Goal: Task Accomplishment & Management: Manage account settings

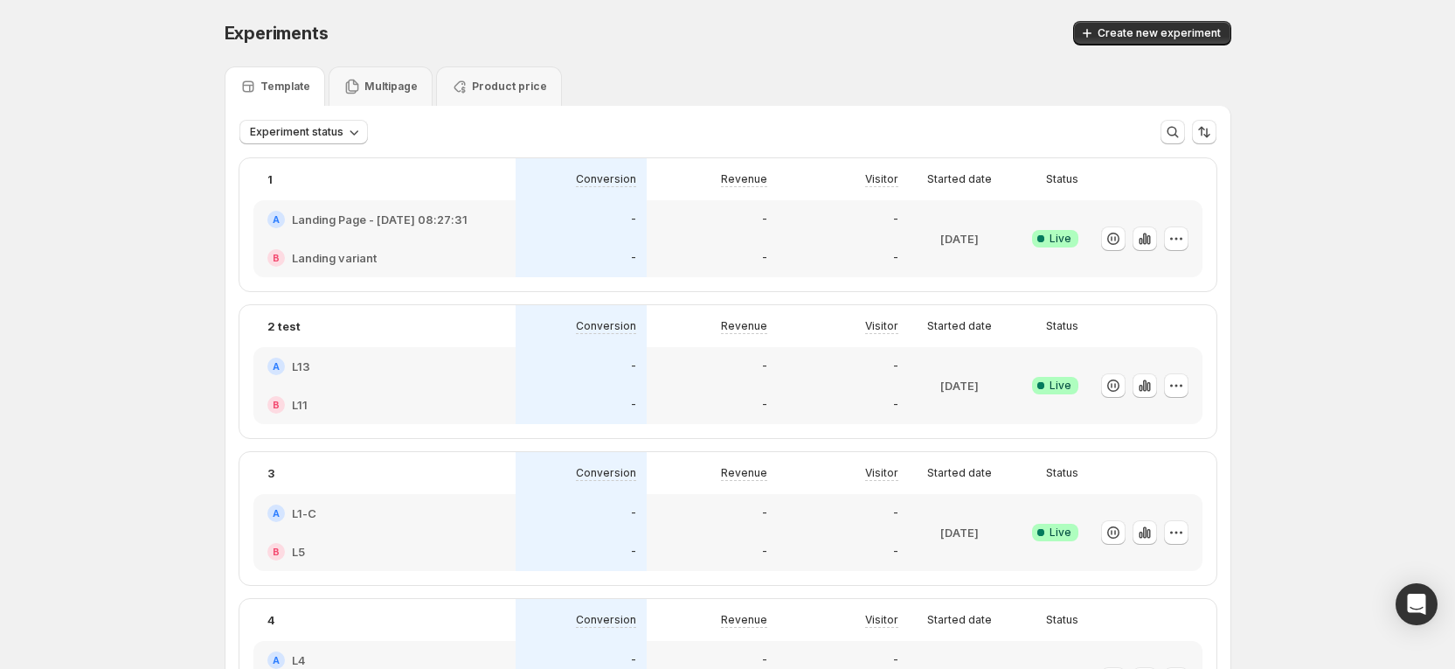
click at [1024, 32] on div "Create new experiment" at bounding box center [969, 33] width 524 height 24
click at [1185, 237] on icon "button" at bounding box center [1176, 238] width 17 height 17
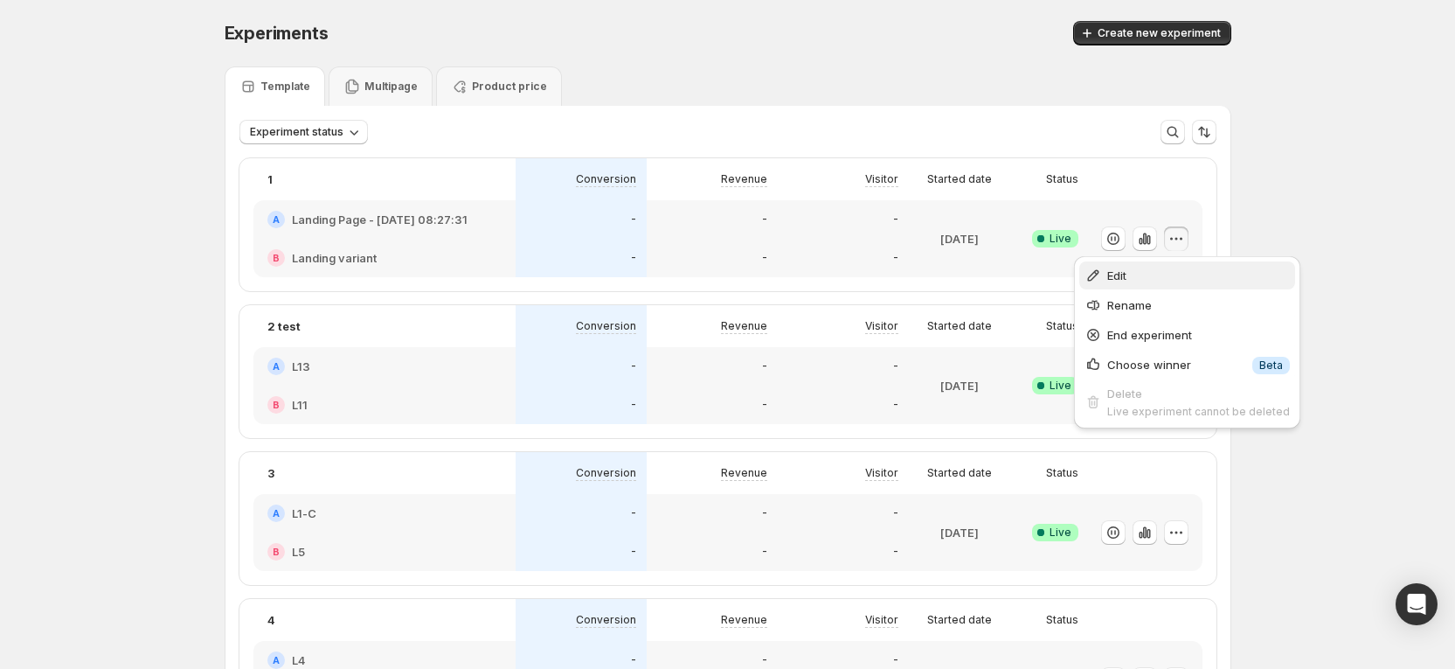
click at [1149, 278] on span "Edit" at bounding box center [1199, 275] width 183 height 17
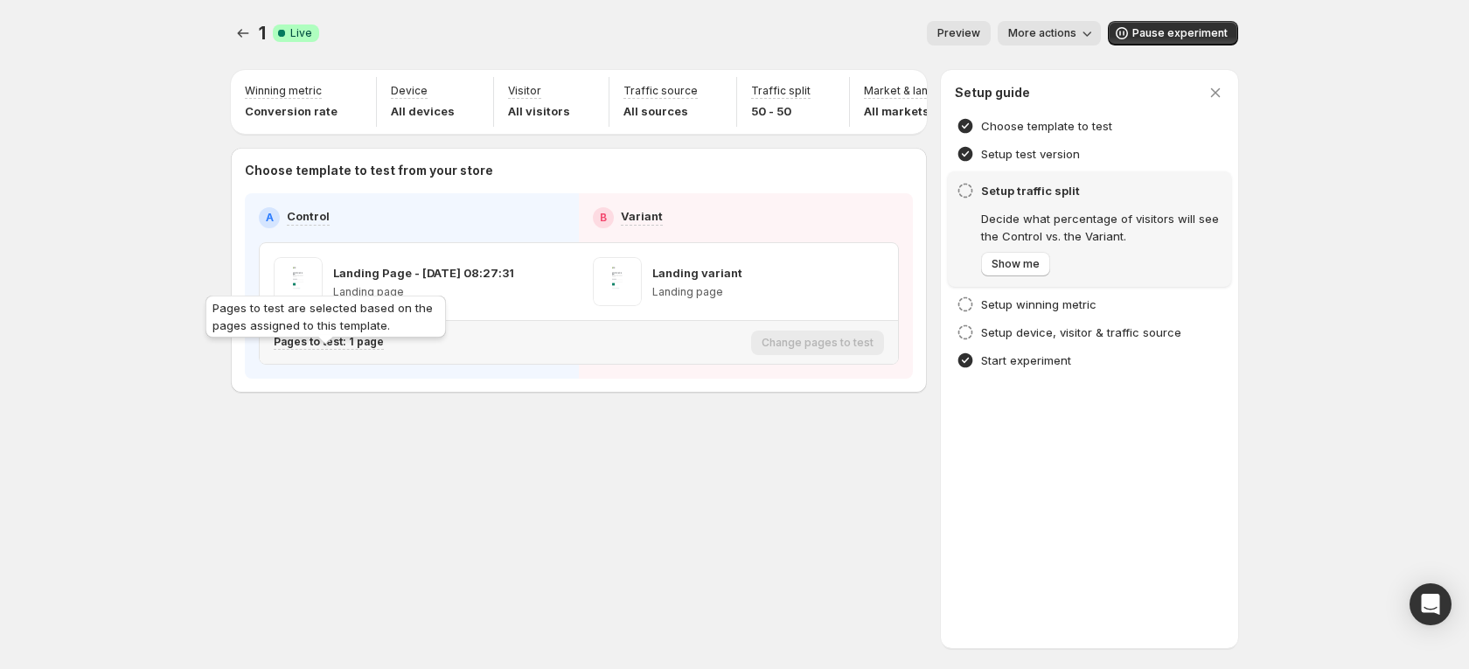
click at [357, 349] on p "Pages to test: 1 page" at bounding box center [329, 342] width 110 height 14
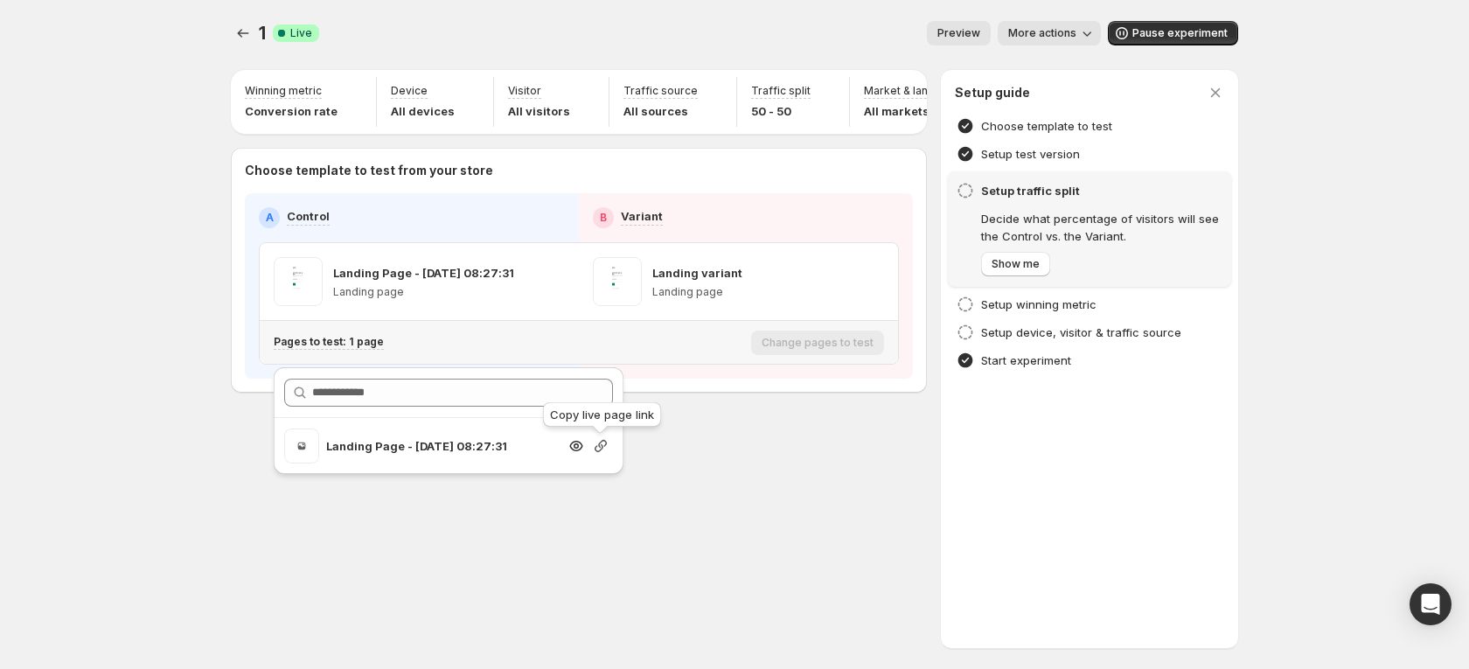
click at [605, 442] on icon "button" at bounding box center [600, 445] width 17 height 17
click at [245, 38] on icon "Experiments" at bounding box center [242, 32] width 17 height 17
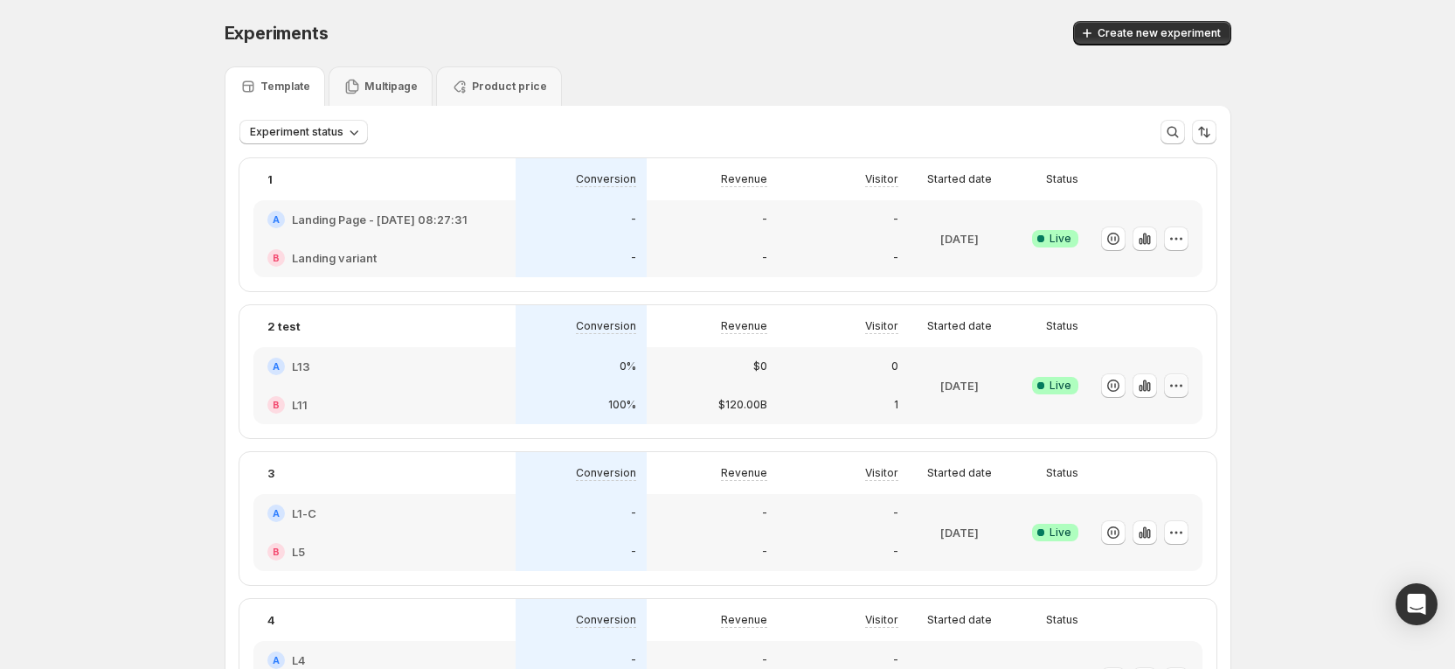
click at [1175, 386] on icon "button" at bounding box center [1176, 385] width 17 height 17
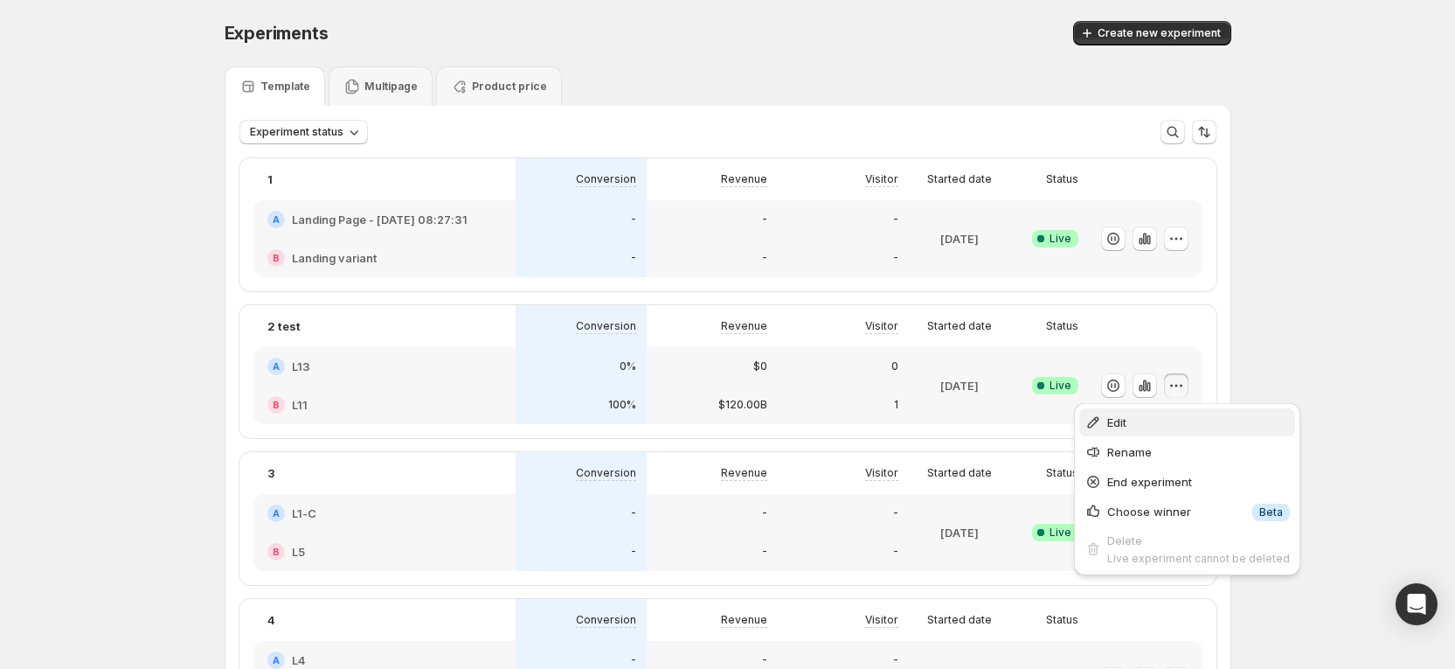
click at [1132, 430] on span "Edit" at bounding box center [1199, 421] width 183 height 17
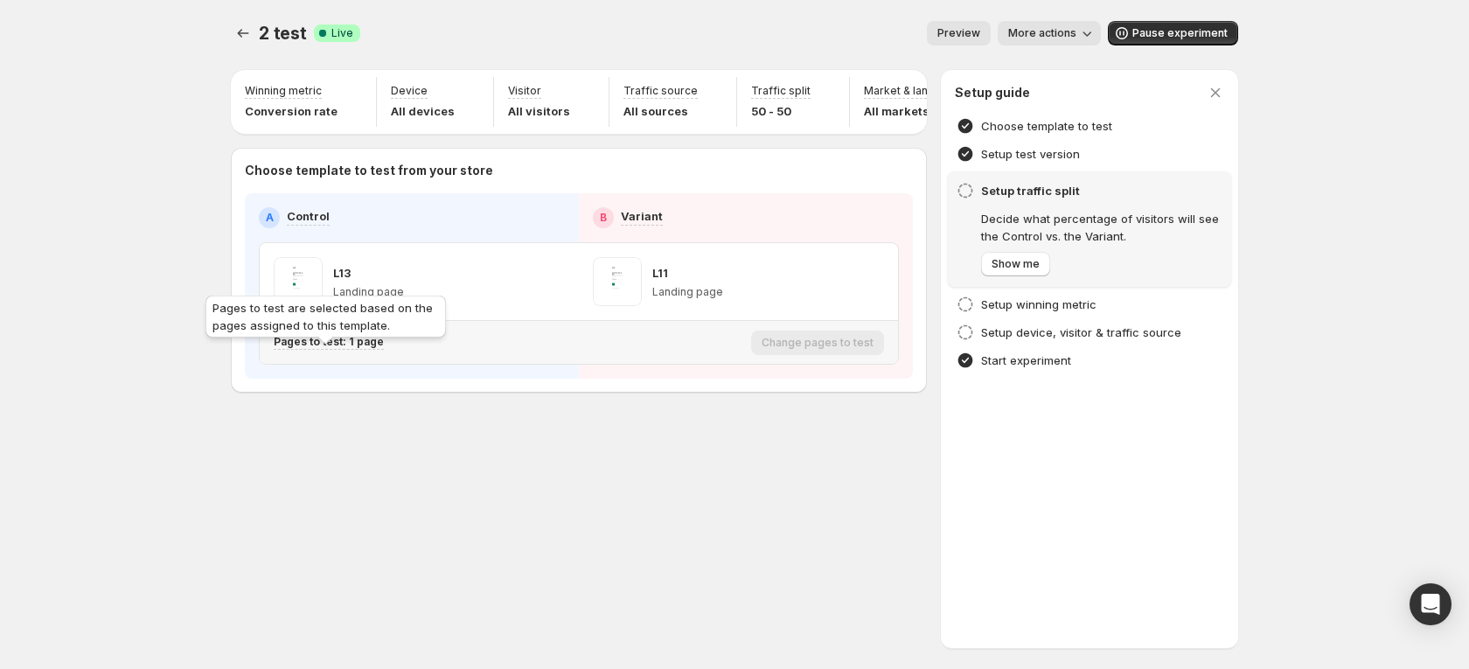
click at [318, 349] on p "Pages to test: 1 page" at bounding box center [329, 342] width 110 height 14
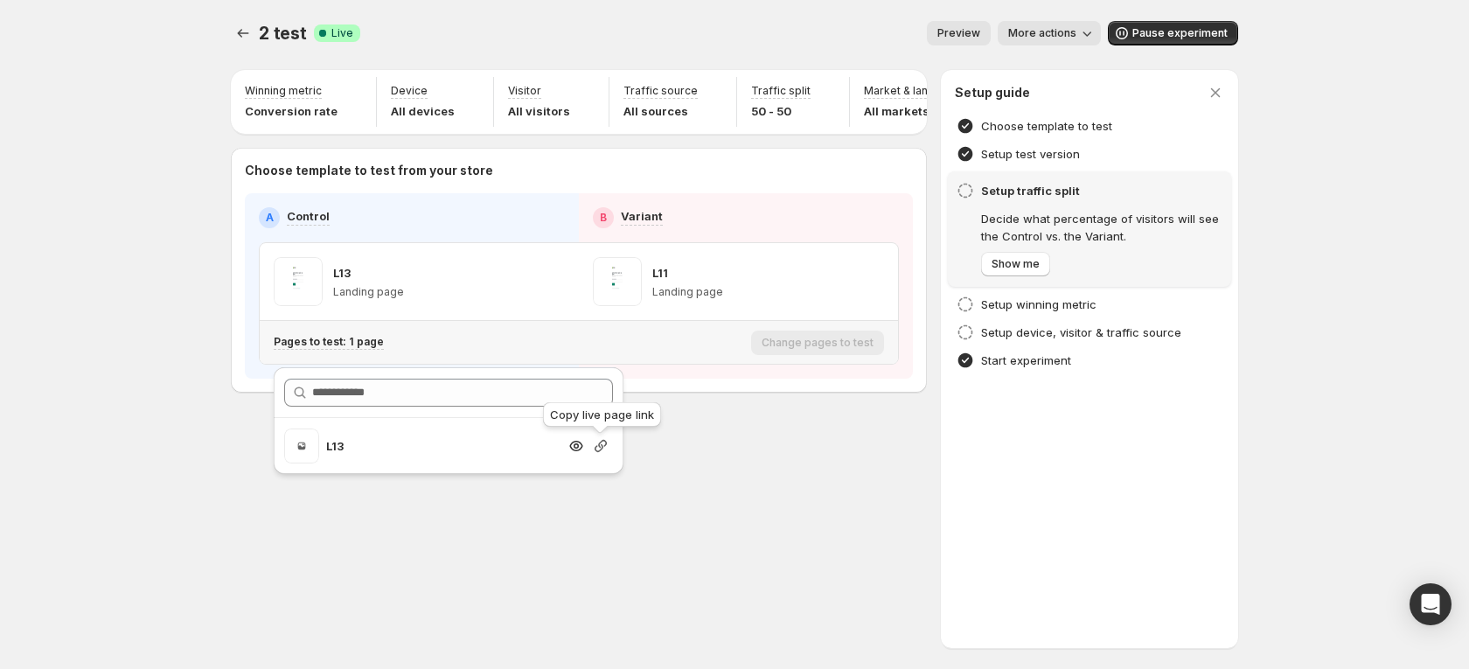
click at [598, 450] on icon "button" at bounding box center [600, 446] width 12 height 12
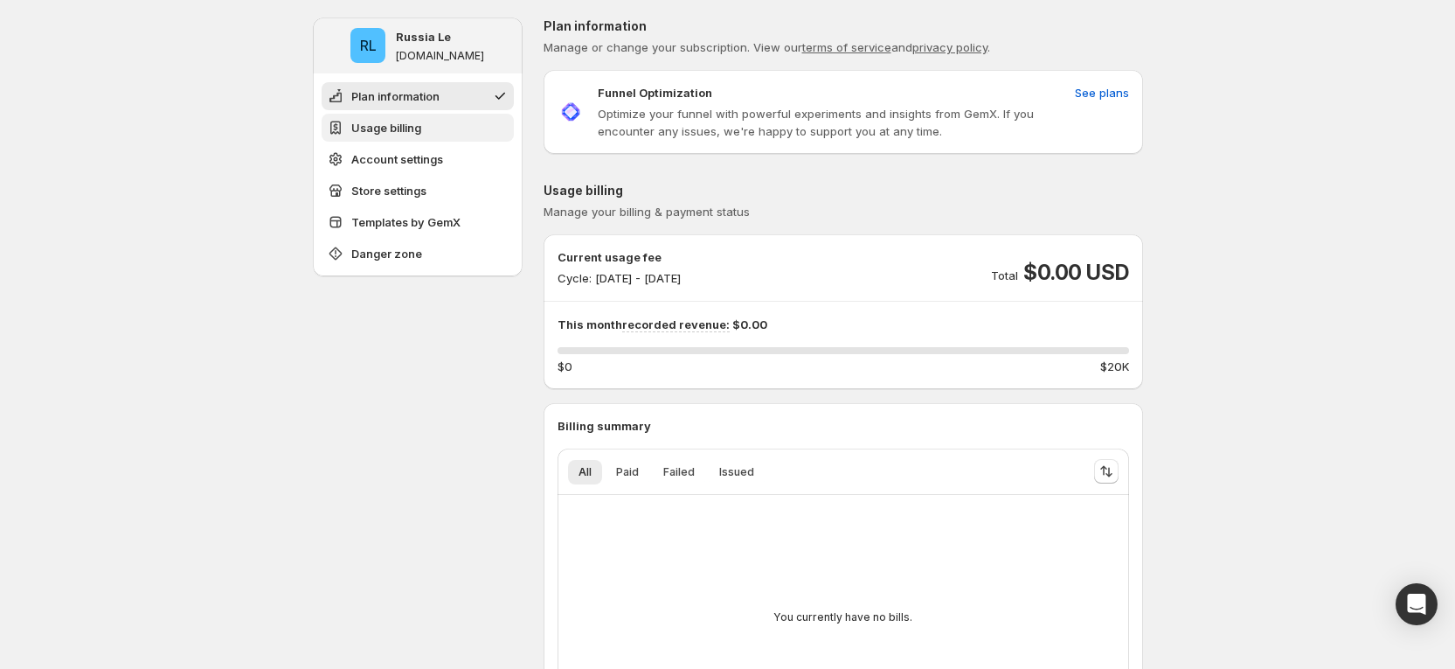
click at [414, 132] on span "Usage billing" at bounding box center [386, 127] width 70 height 17
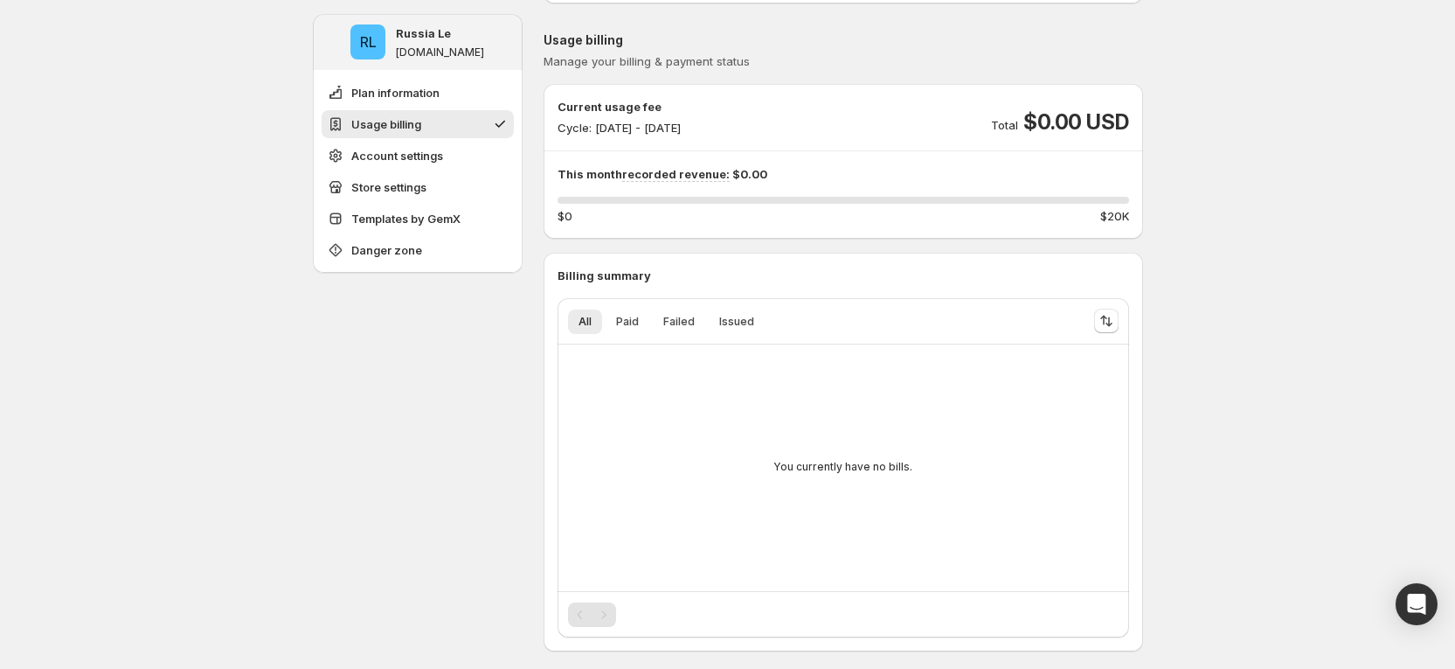
scroll to position [164, 0]
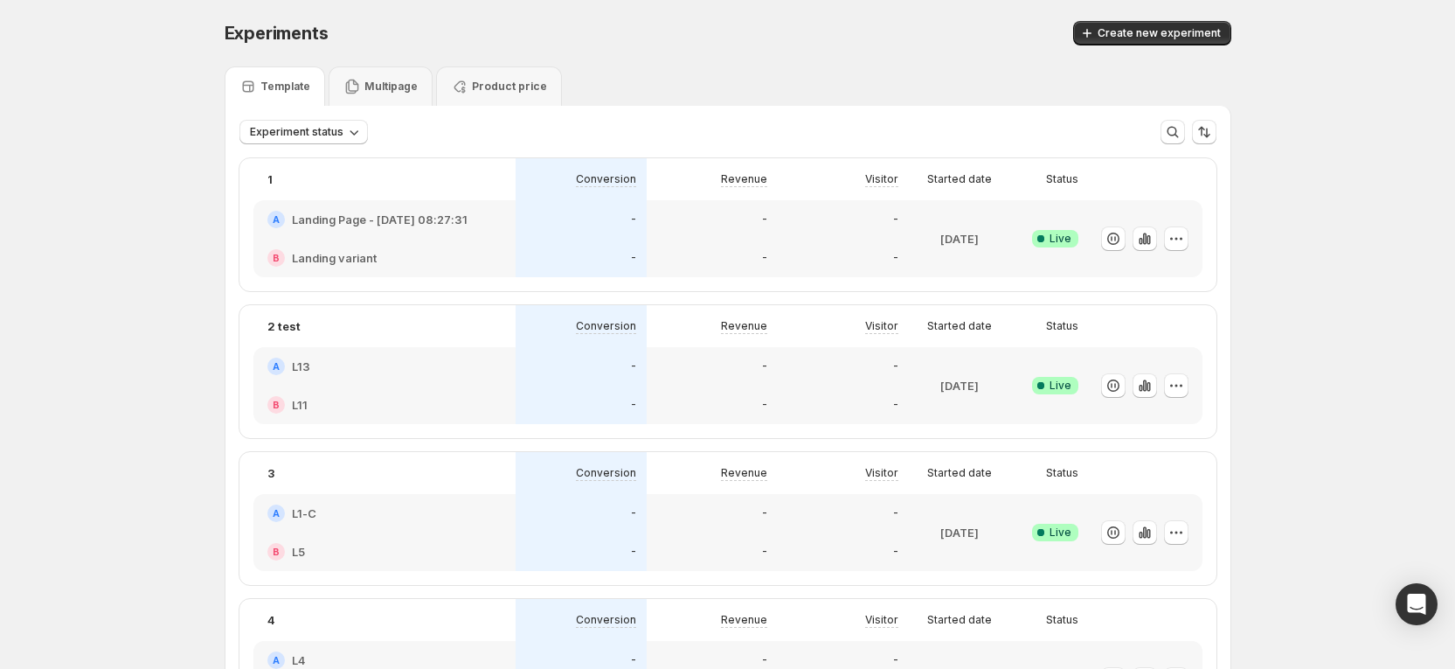
drag, startPoint x: 716, startPoint y: 397, endPoint x: 741, endPoint y: 397, distance: 25.4
click at [741, 397] on div "-" at bounding box center [712, 404] width 110 height 17
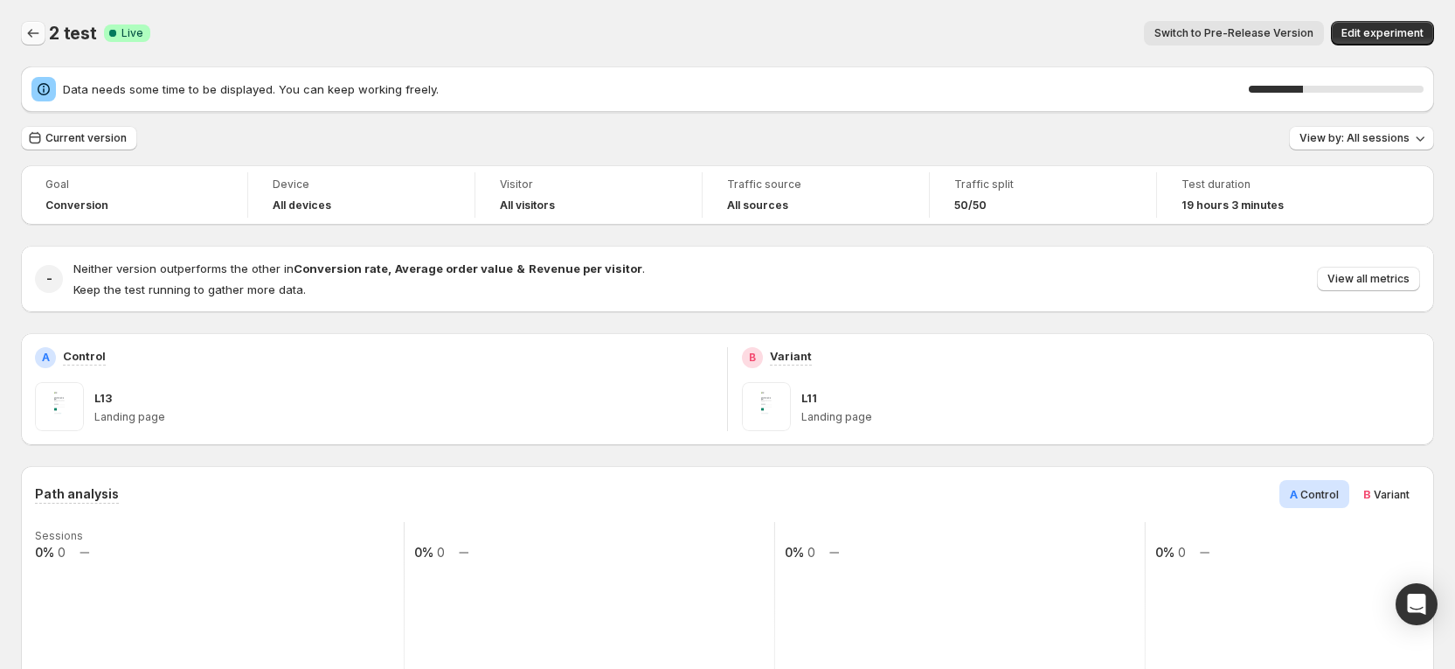
click at [35, 39] on icon "Back" at bounding box center [32, 32] width 17 height 17
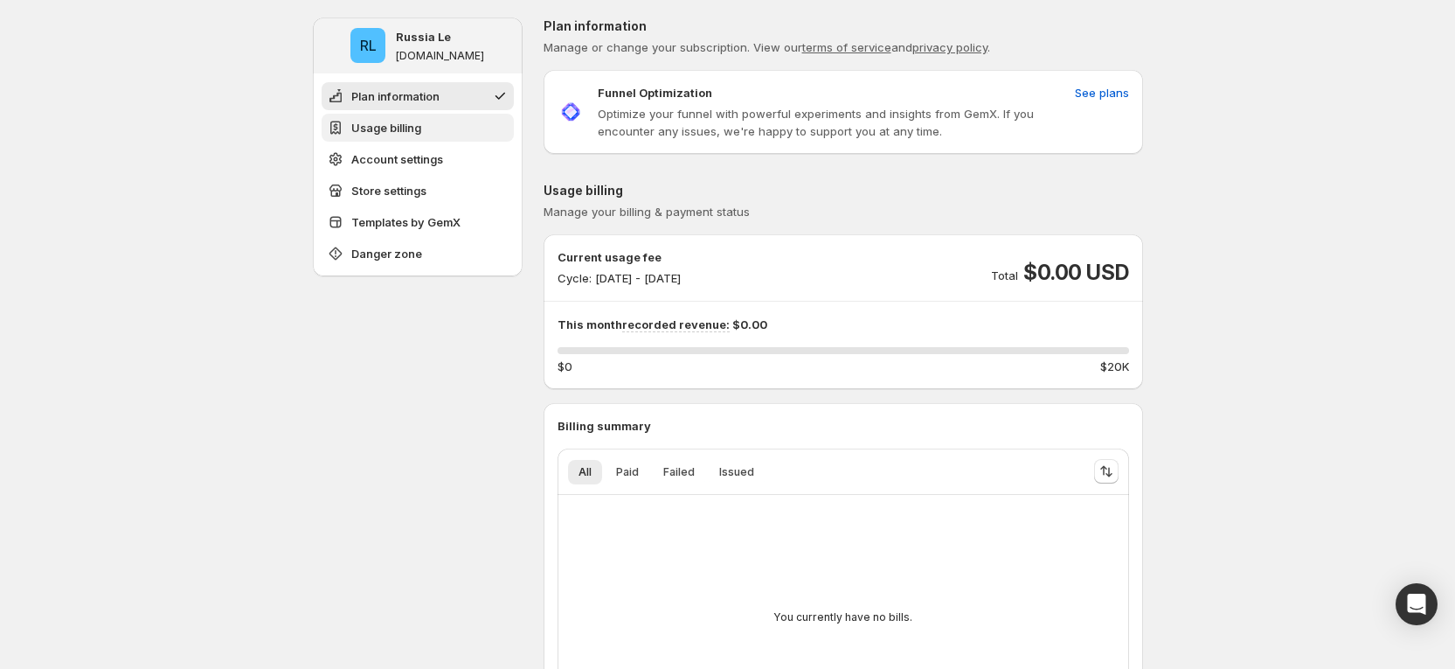
click at [415, 125] on span "Usage billing" at bounding box center [386, 127] width 70 height 17
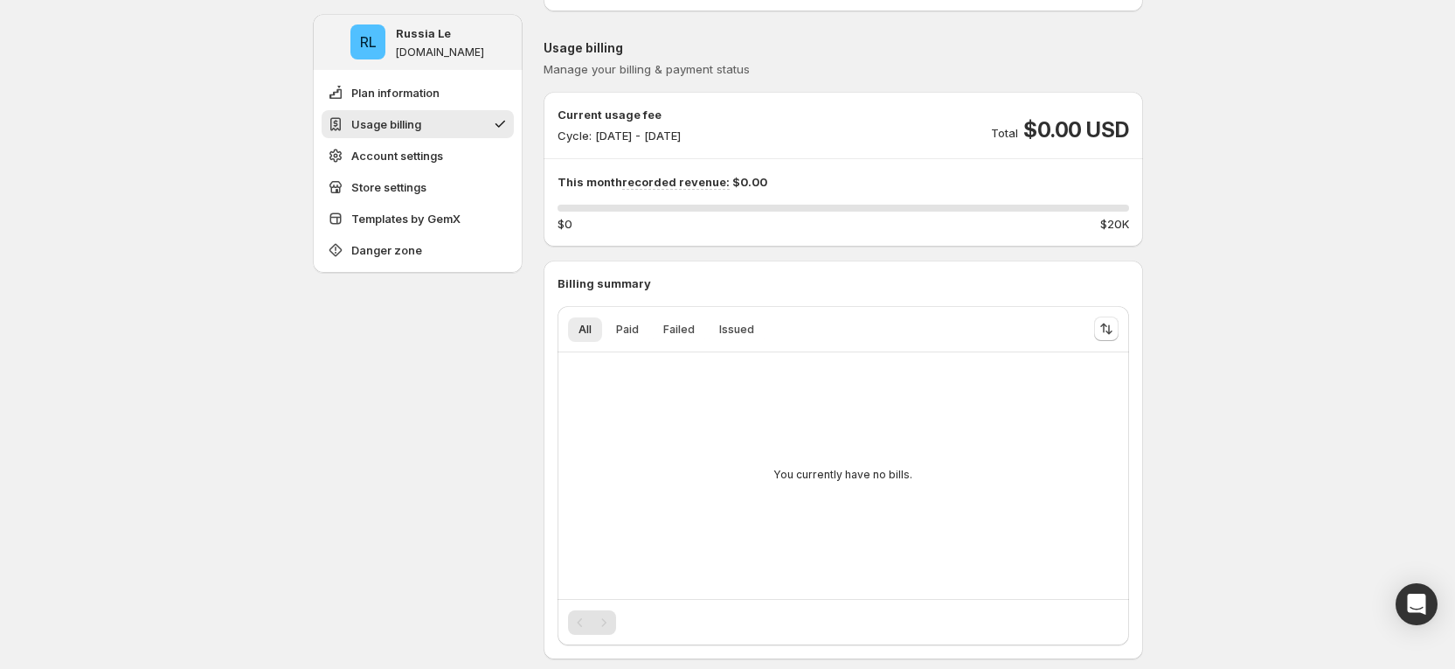
scroll to position [164, 0]
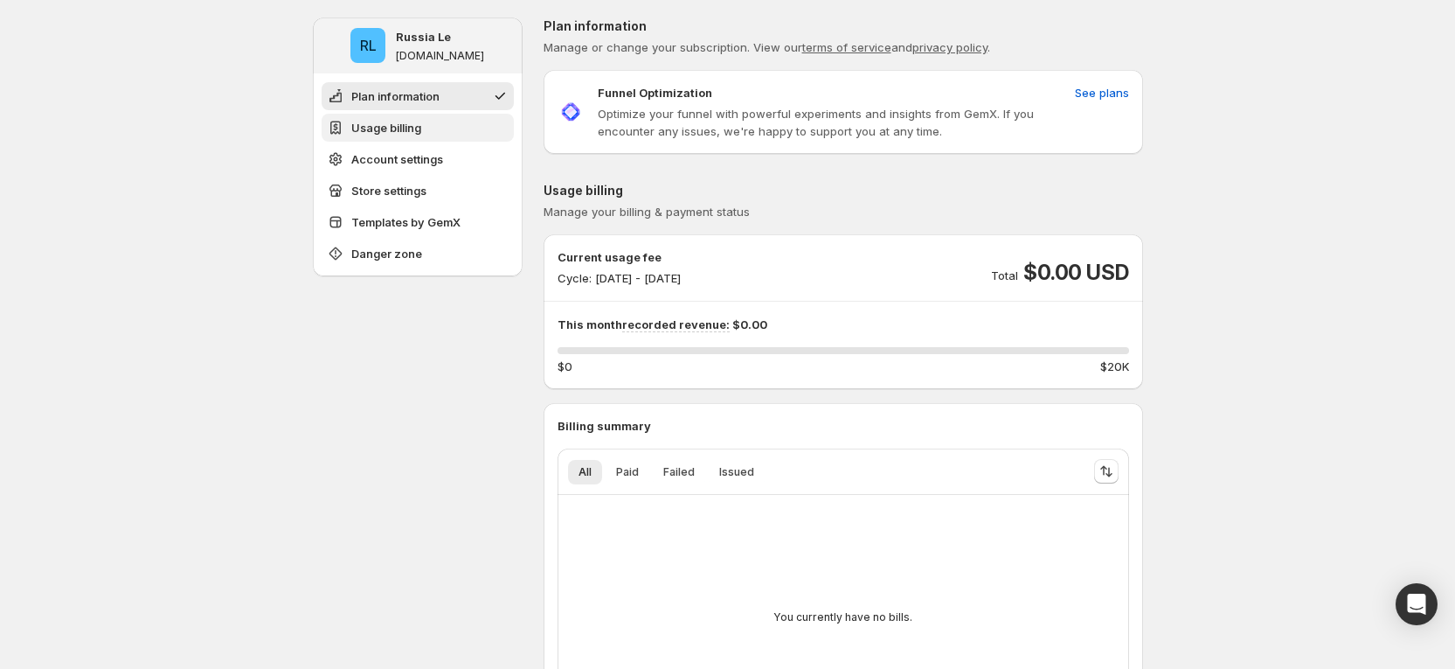
click at [413, 135] on span "Usage billing" at bounding box center [386, 127] width 70 height 17
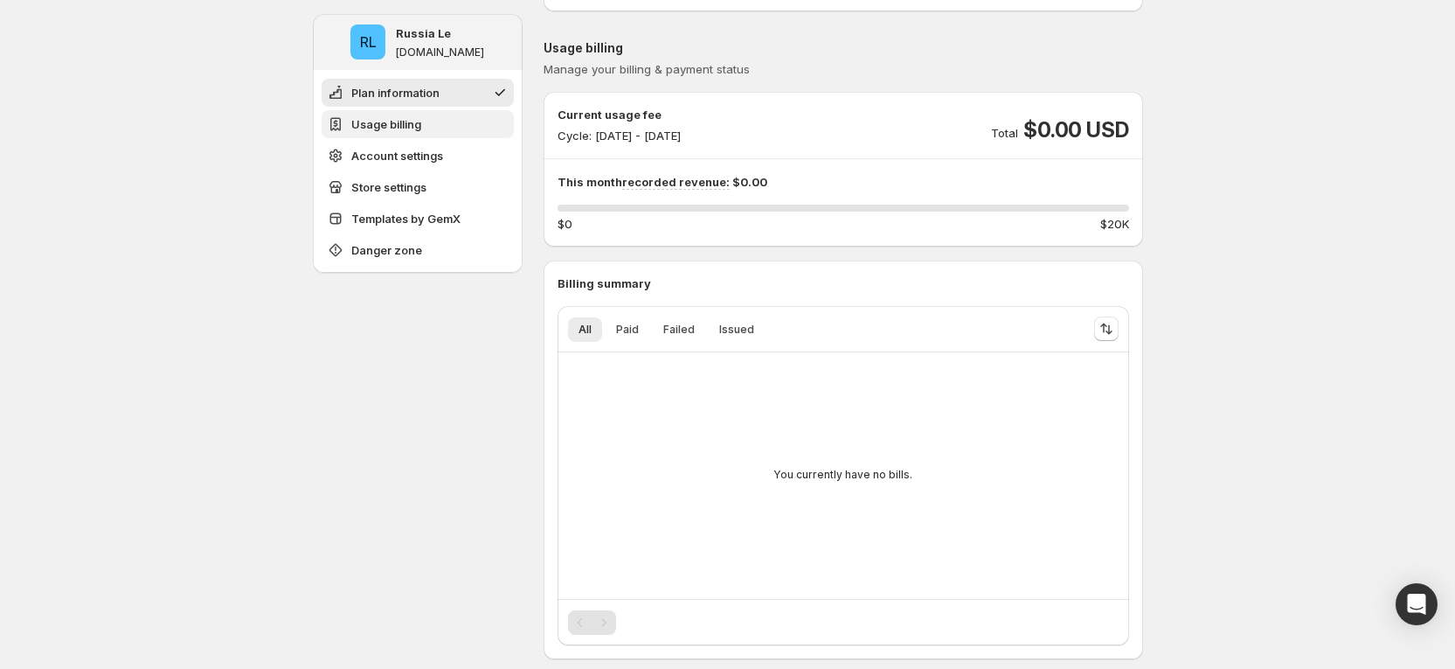
scroll to position [164, 0]
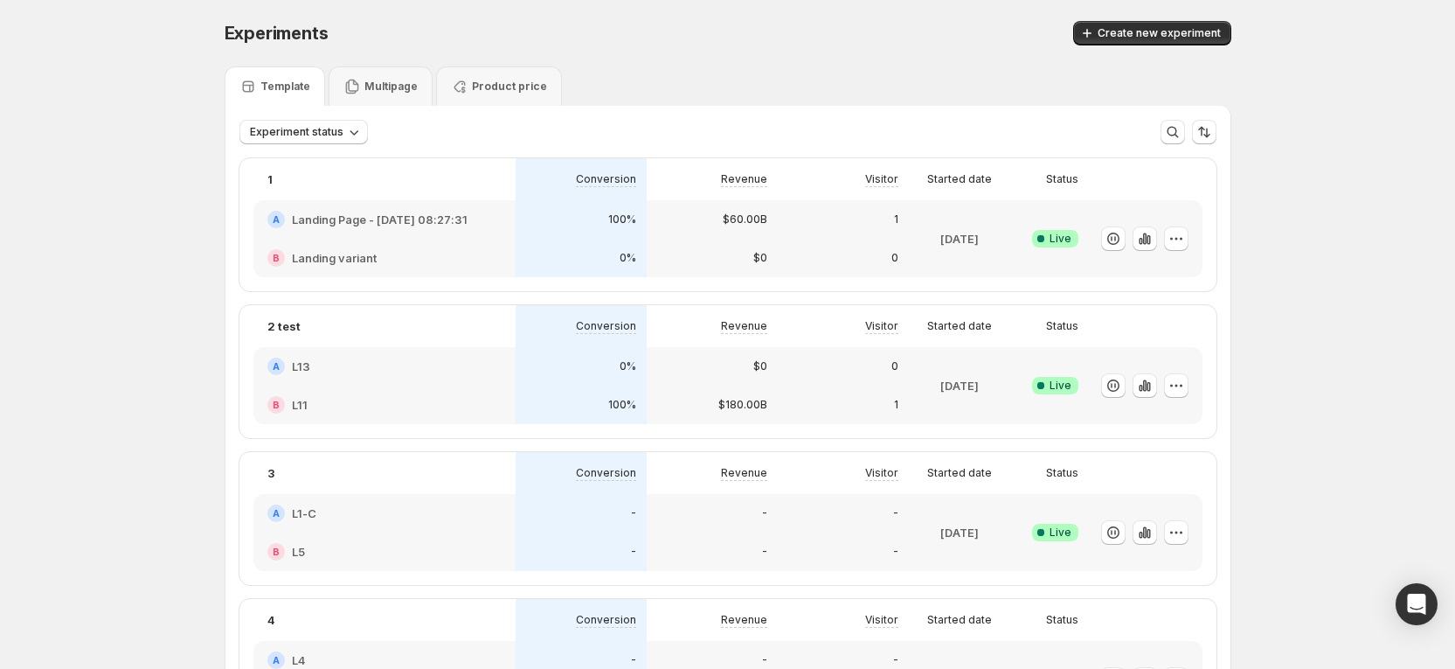
scroll to position [131, 0]
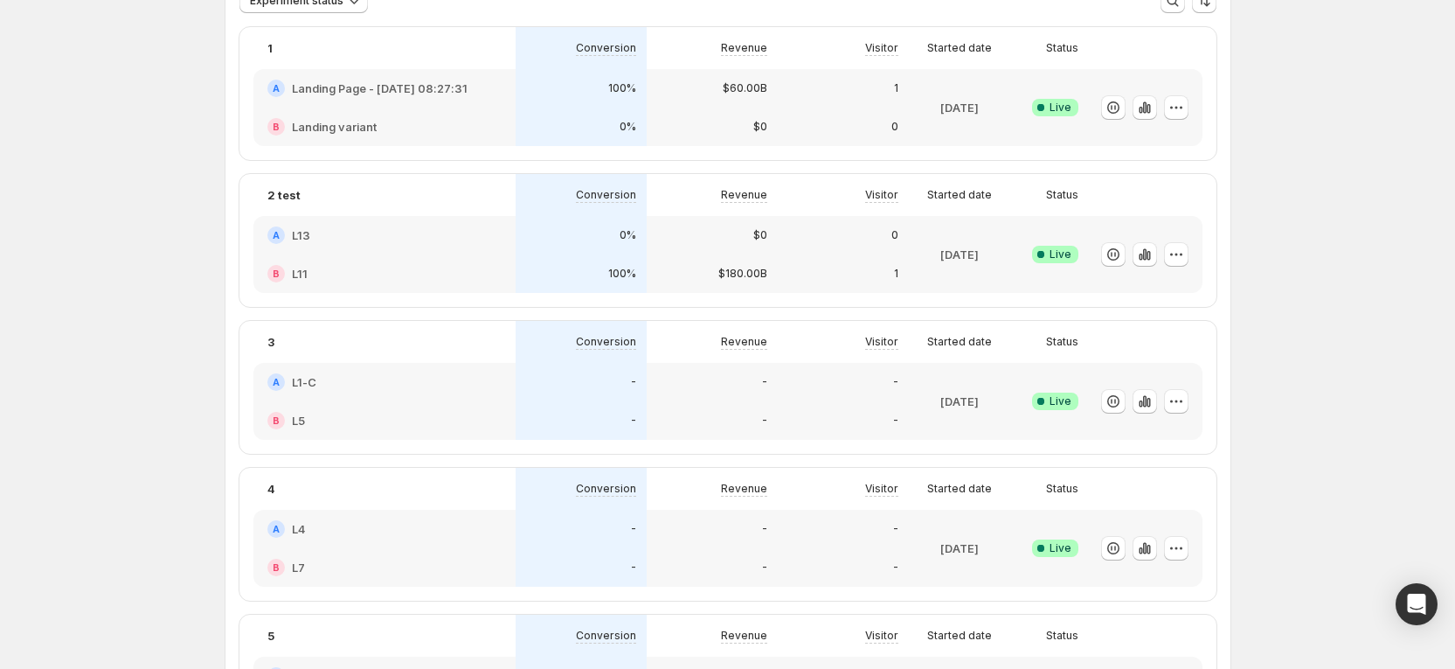
click at [788, 263] on div "1" at bounding box center [843, 273] width 131 height 38
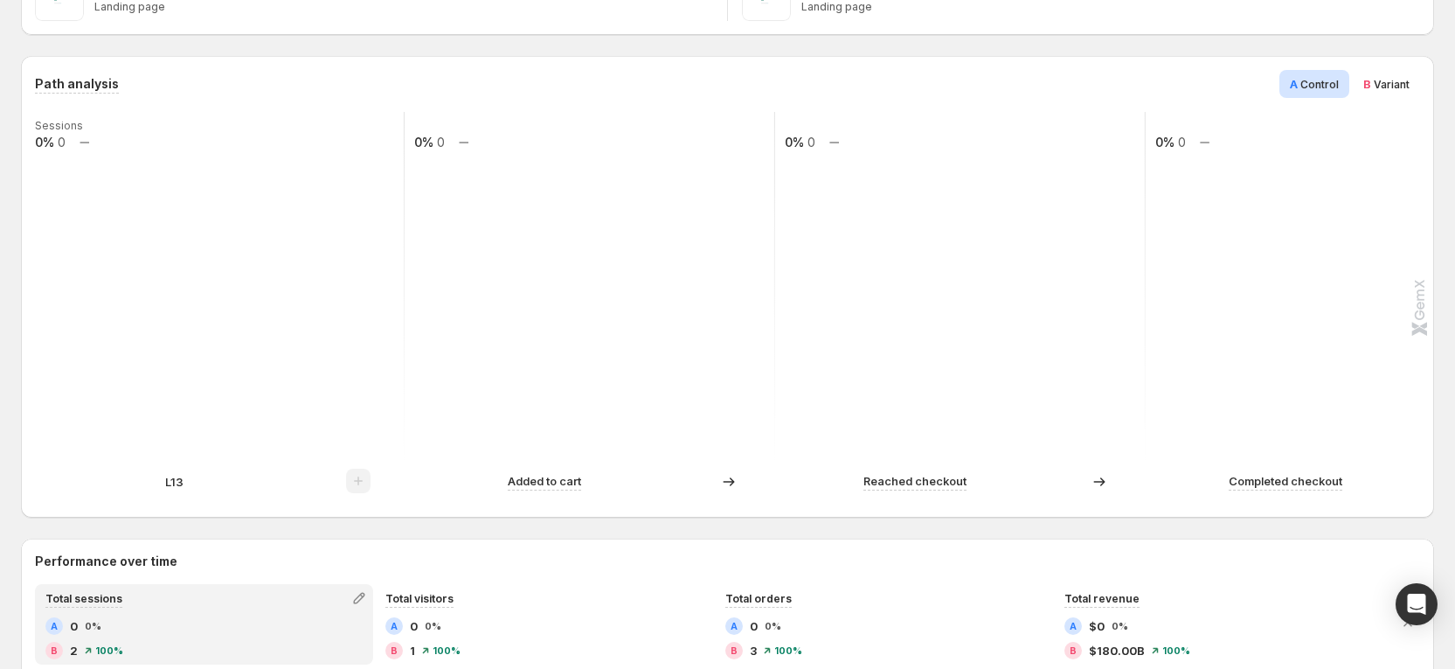
scroll to position [787, 0]
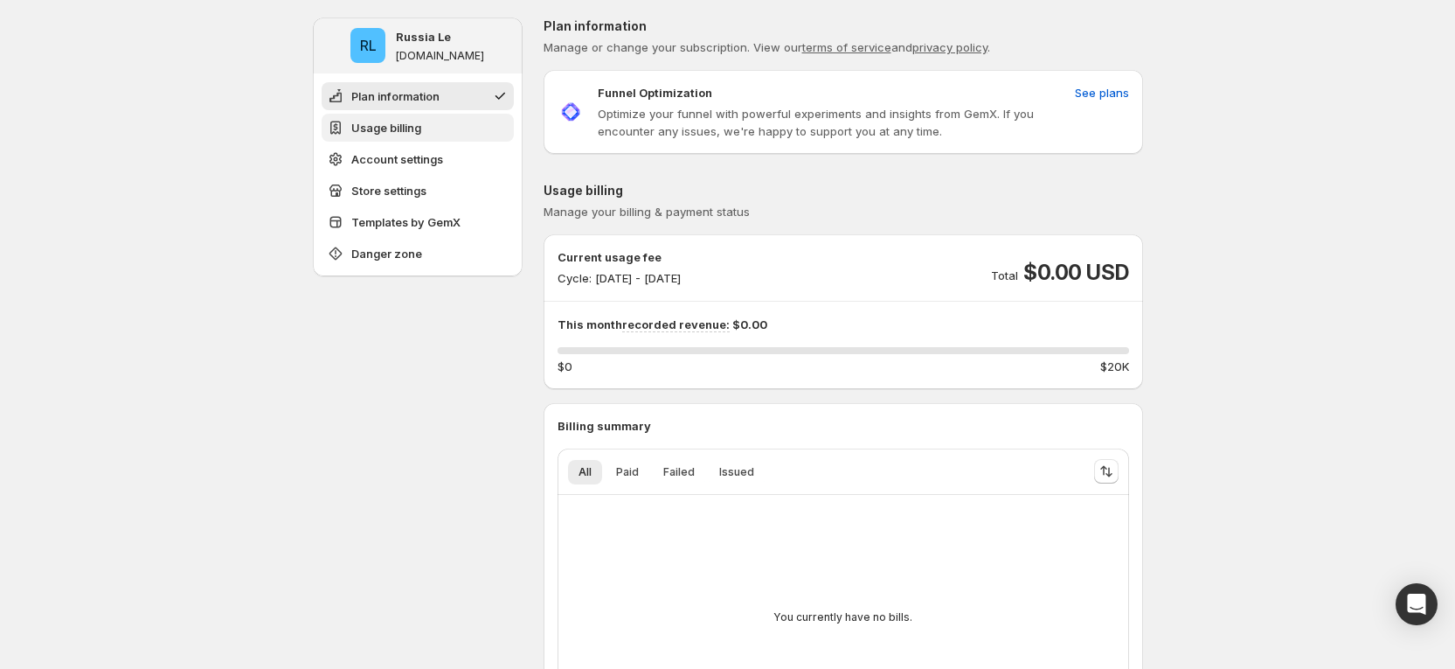
click at [433, 134] on button "Usage billing" at bounding box center [418, 128] width 192 height 28
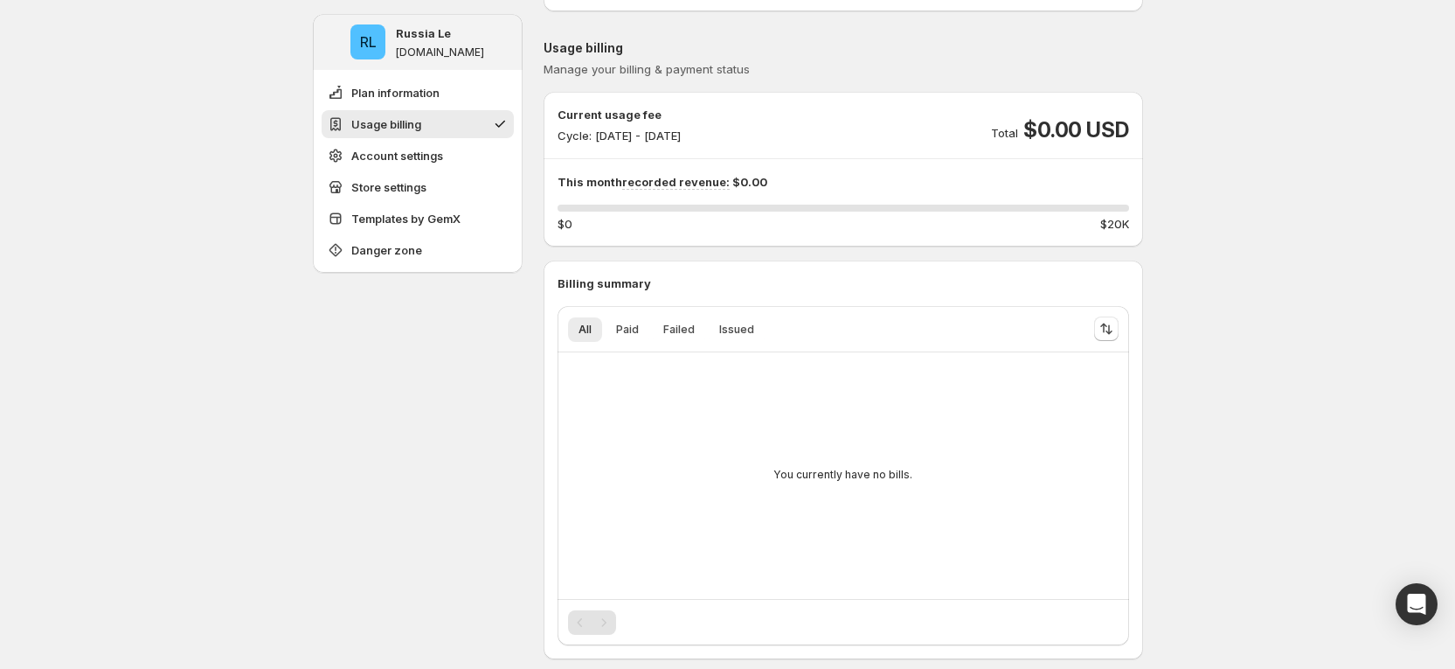
scroll to position [164, 0]
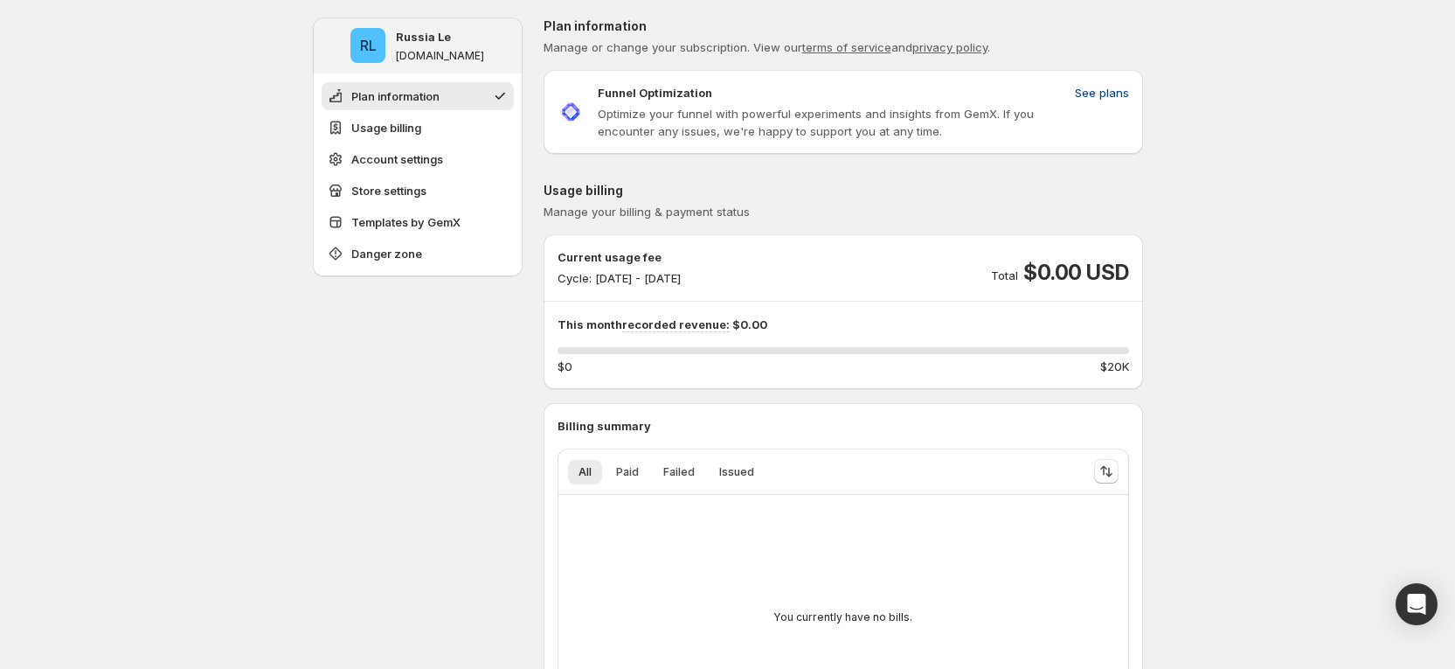
click at [1101, 97] on span "See plans" at bounding box center [1102, 92] width 54 height 17
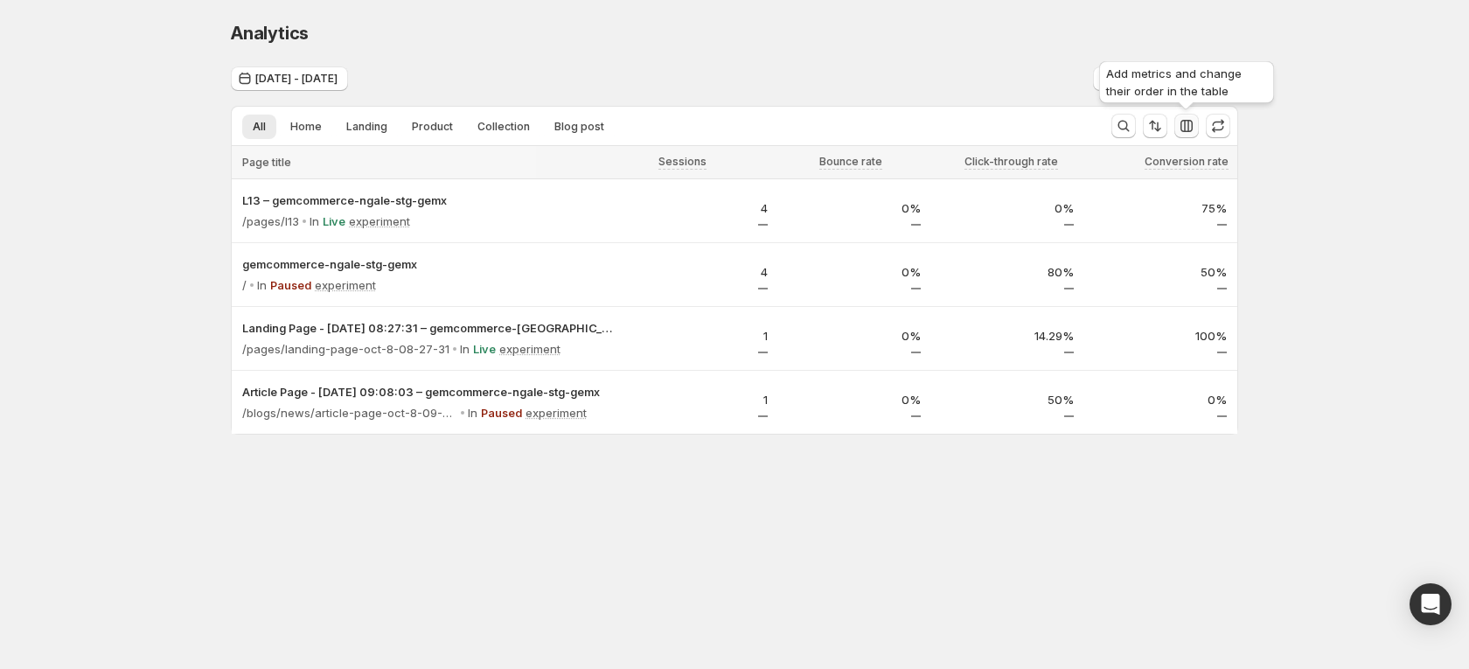
click at [1186, 128] on icon "button" at bounding box center [1185, 125] width 17 height 17
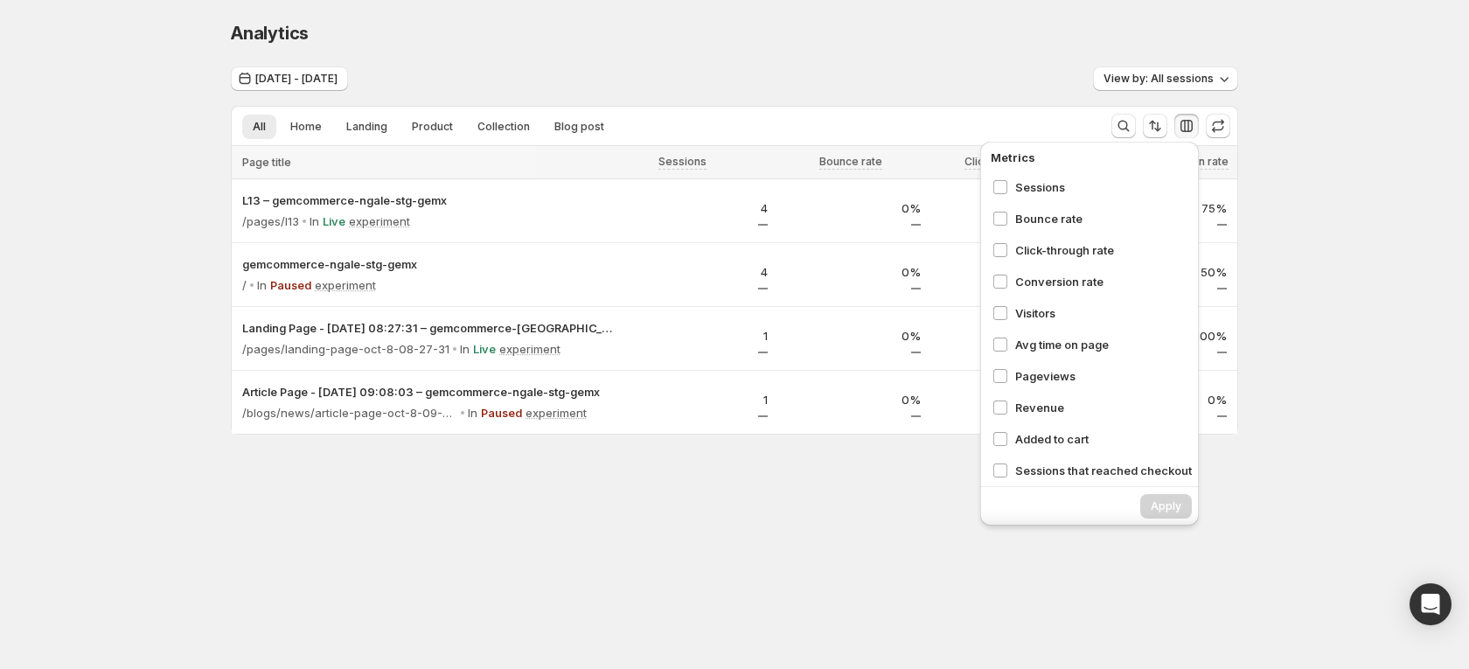
click at [1015, 396] on div "Revenue" at bounding box center [1093, 407] width 213 height 28
click at [1378, 370] on div "Analytics. This page is ready Analytics Oct 06, 2025 - Oct 08, 2025 View by: Al…" at bounding box center [734, 264] width 1469 height 529
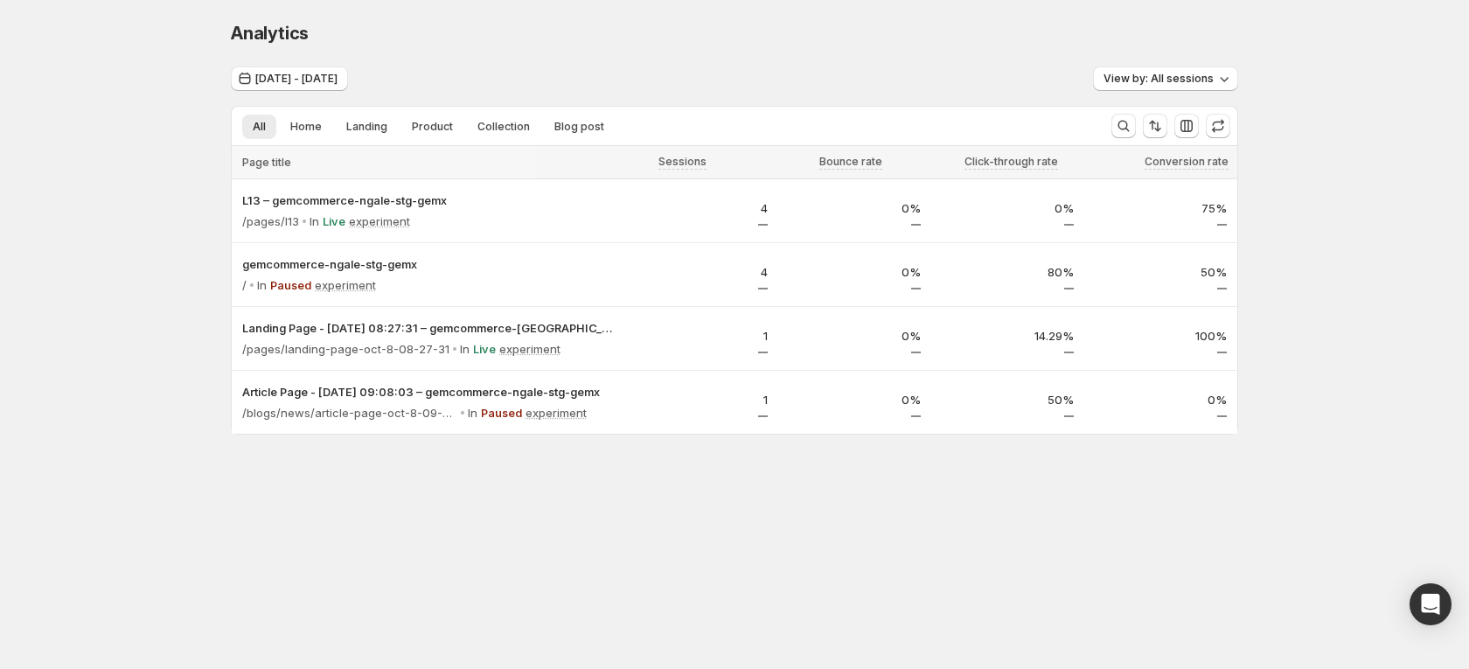
click at [1355, 372] on div "Analytics. This page is ready Analytics Oct 06, 2025 - Oct 08, 2025 View by: Al…" at bounding box center [734, 264] width 1469 height 529
click at [1191, 125] on icon "button" at bounding box center [1186, 126] width 12 height 12
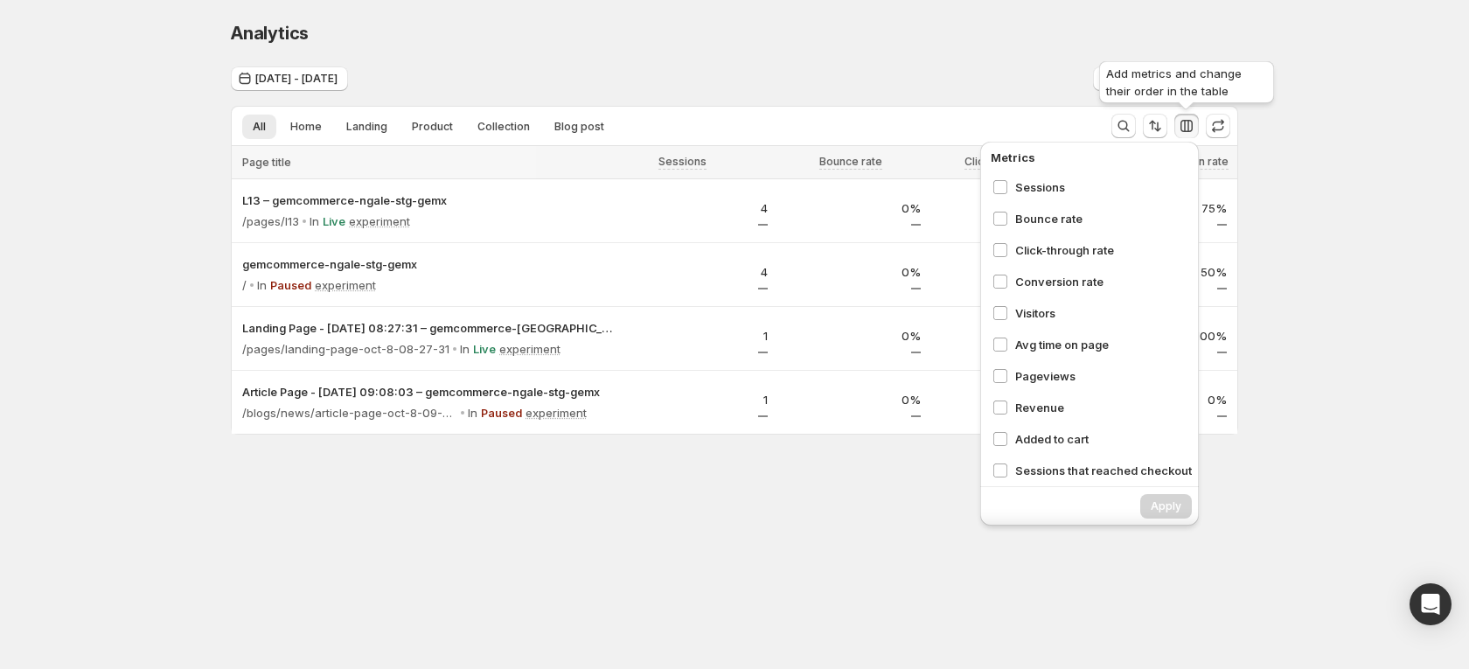
click at [1191, 125] on icon "button" at bounding box center [1186, 126] width 12 height 12
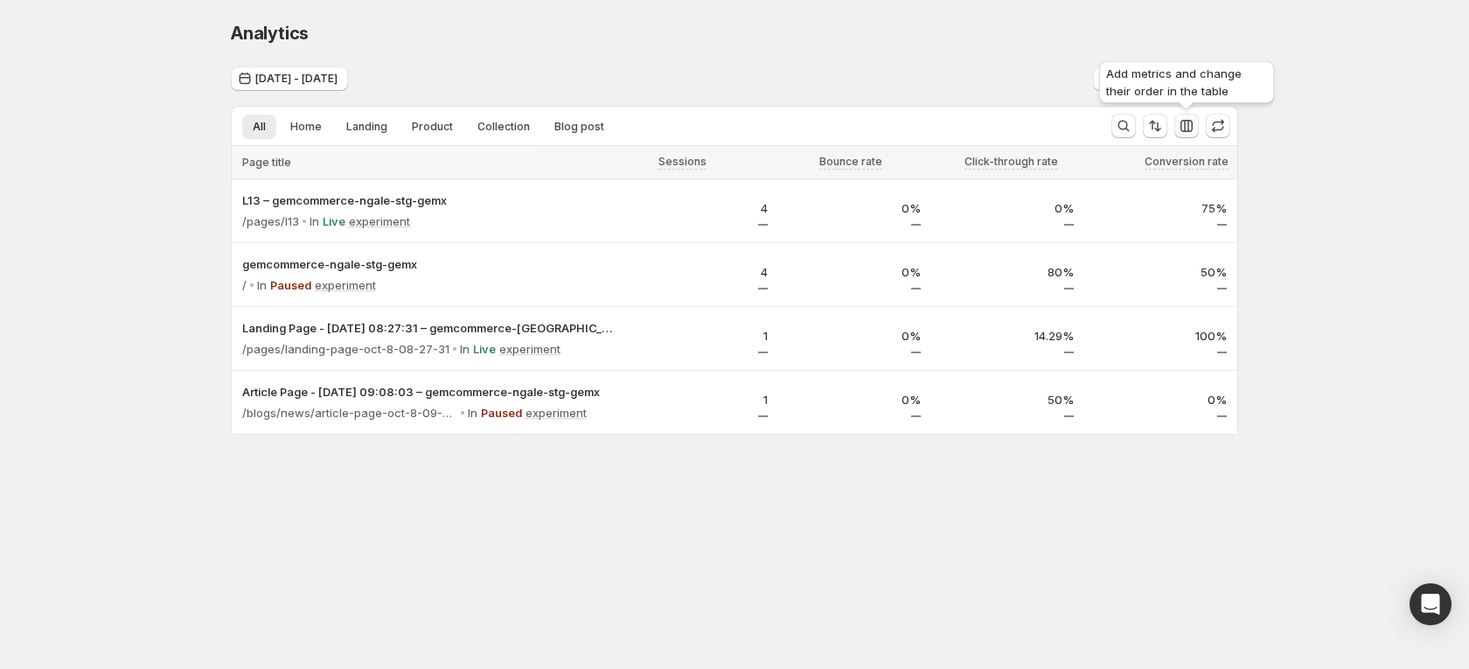
click at [1190, 129] on icon "button" at bounding box center [1185, 125] width 17 height 17
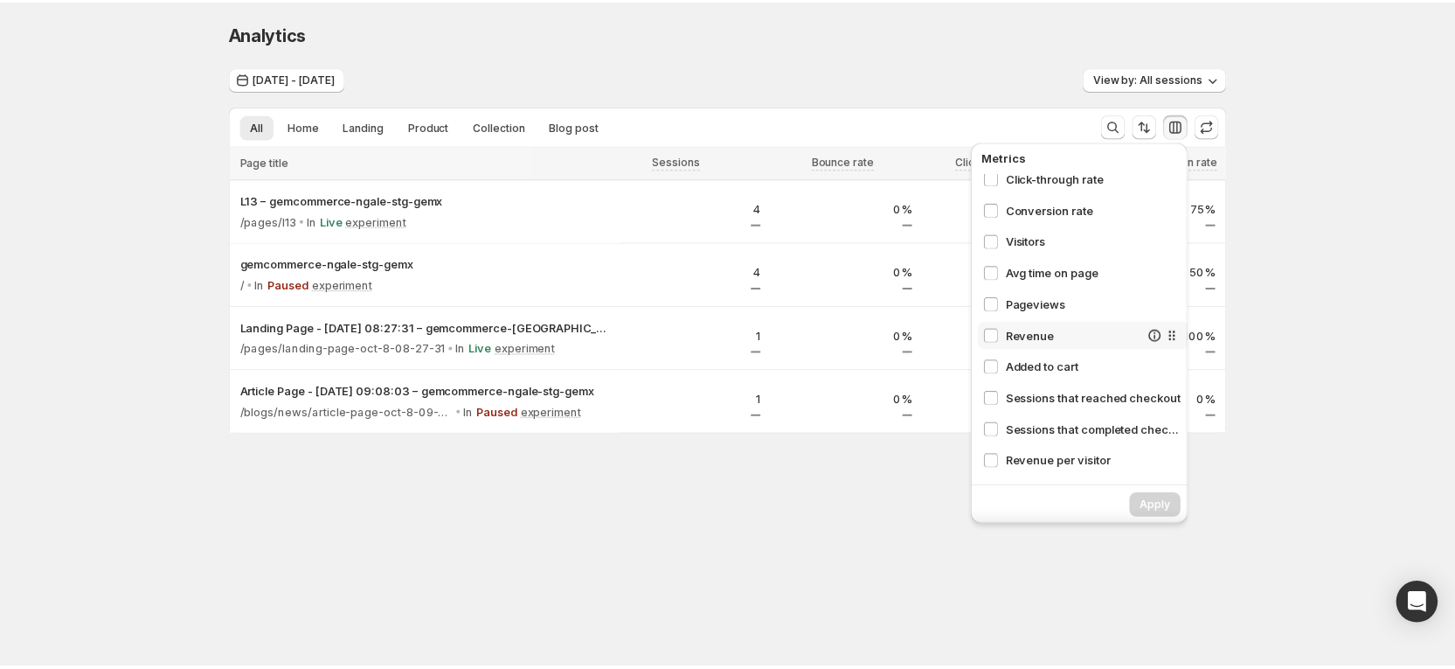
scroll to position [131, 0]
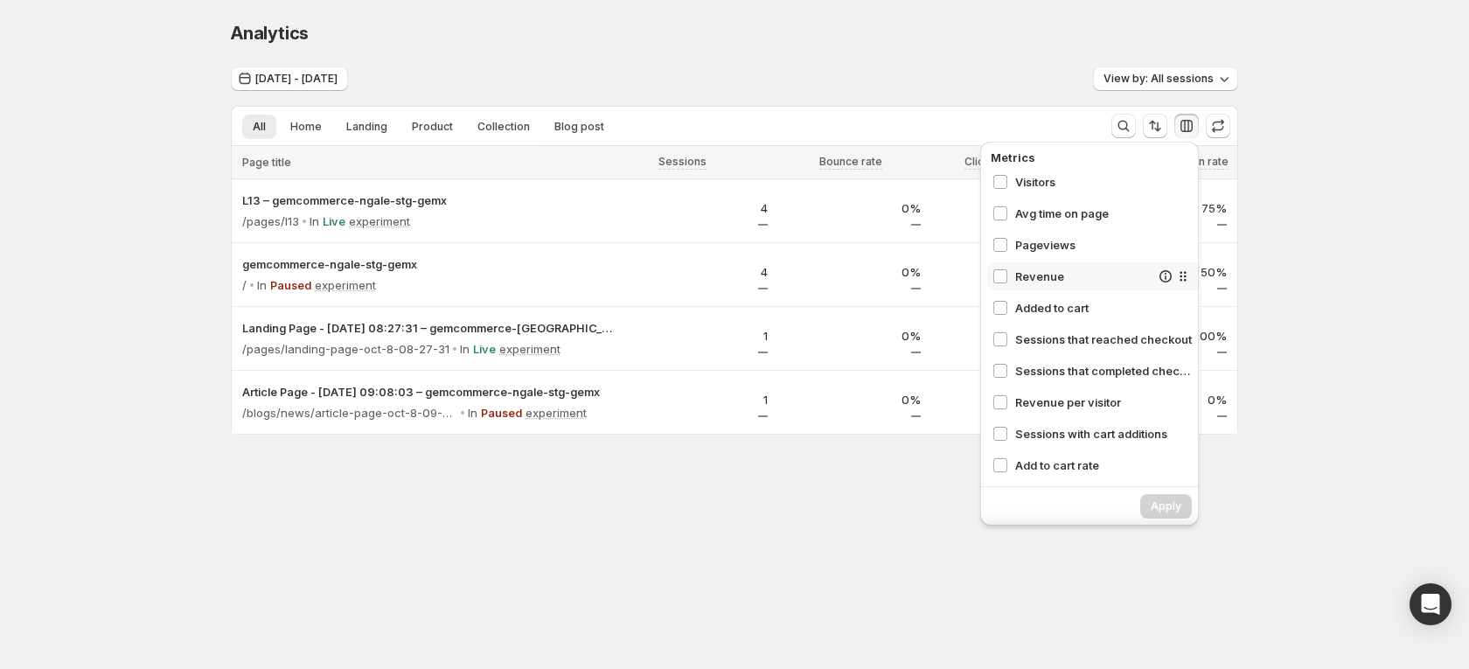
click at [1057, 281] on span "Revenue" at bounding box center [1082, 275] width 135 height 17
click at [1169, 503] on span "Apply" at bounding box center [1165, 506] width 31 height 14
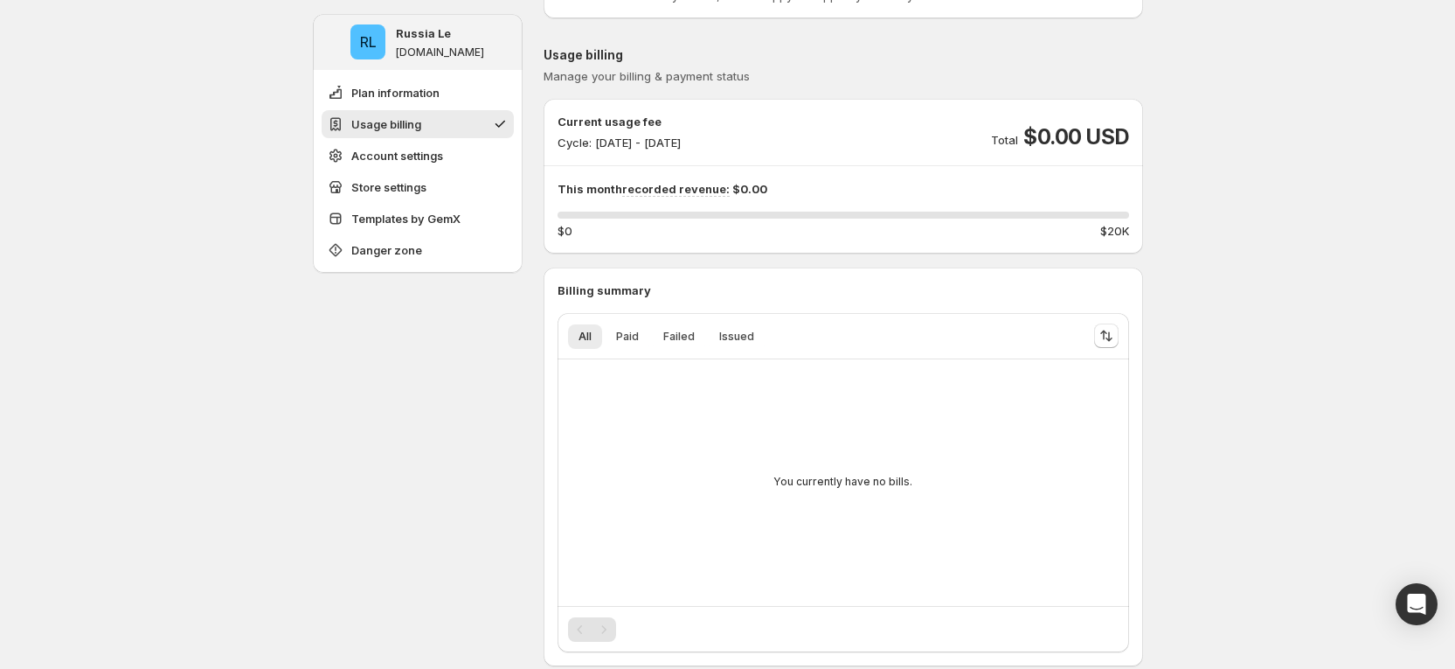
scroll to position [262, 0]
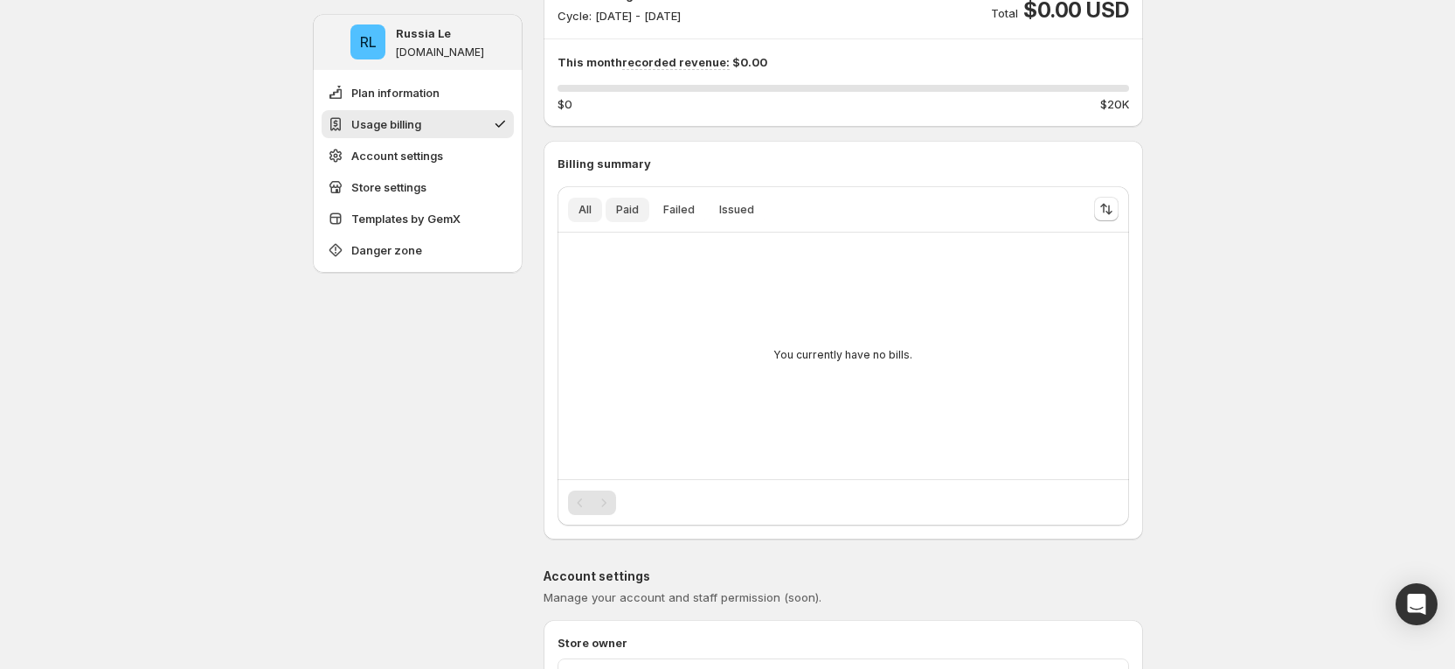
click at [639, 207] on span "Paid" at bounding box center [627, 210] width 23 height 14
click at [697, 201] on button "Failed" at bounding box center [679, 210] width 52 height 24
click at [734, 206] on span "Issued" at bounding box center [736, 210] width 35 height 14
click at [580, 212] on button "All" at bounding box center [585, 210] width 34 height 24
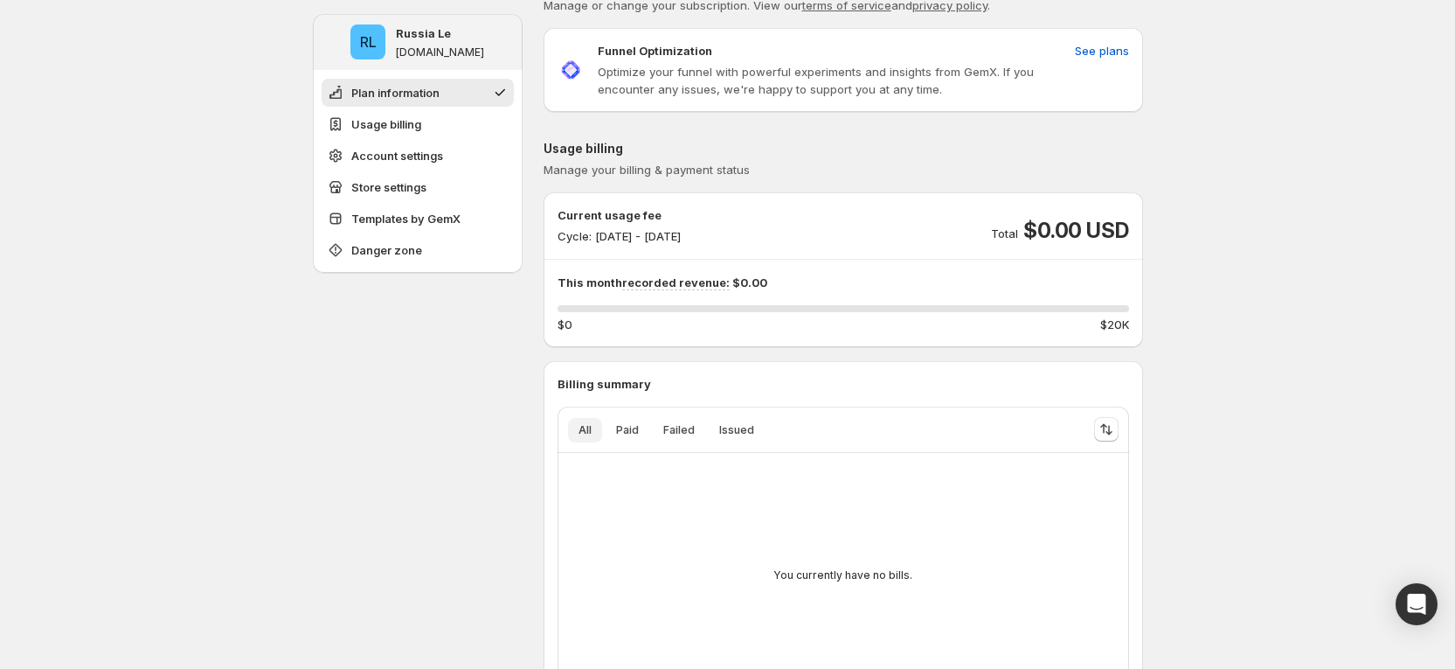
scroll to position [0, 0]
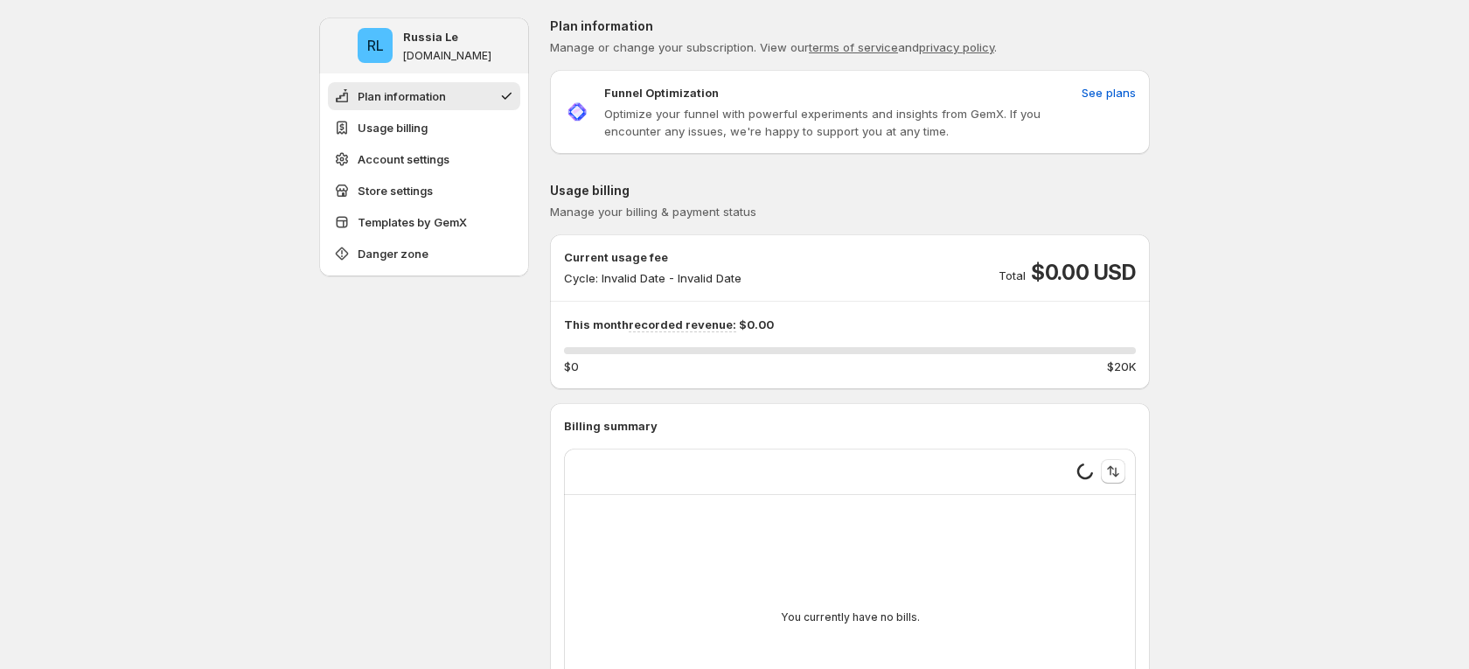
type input "**********"
